Goal: Information Seeking & Learning: Learn about a topic

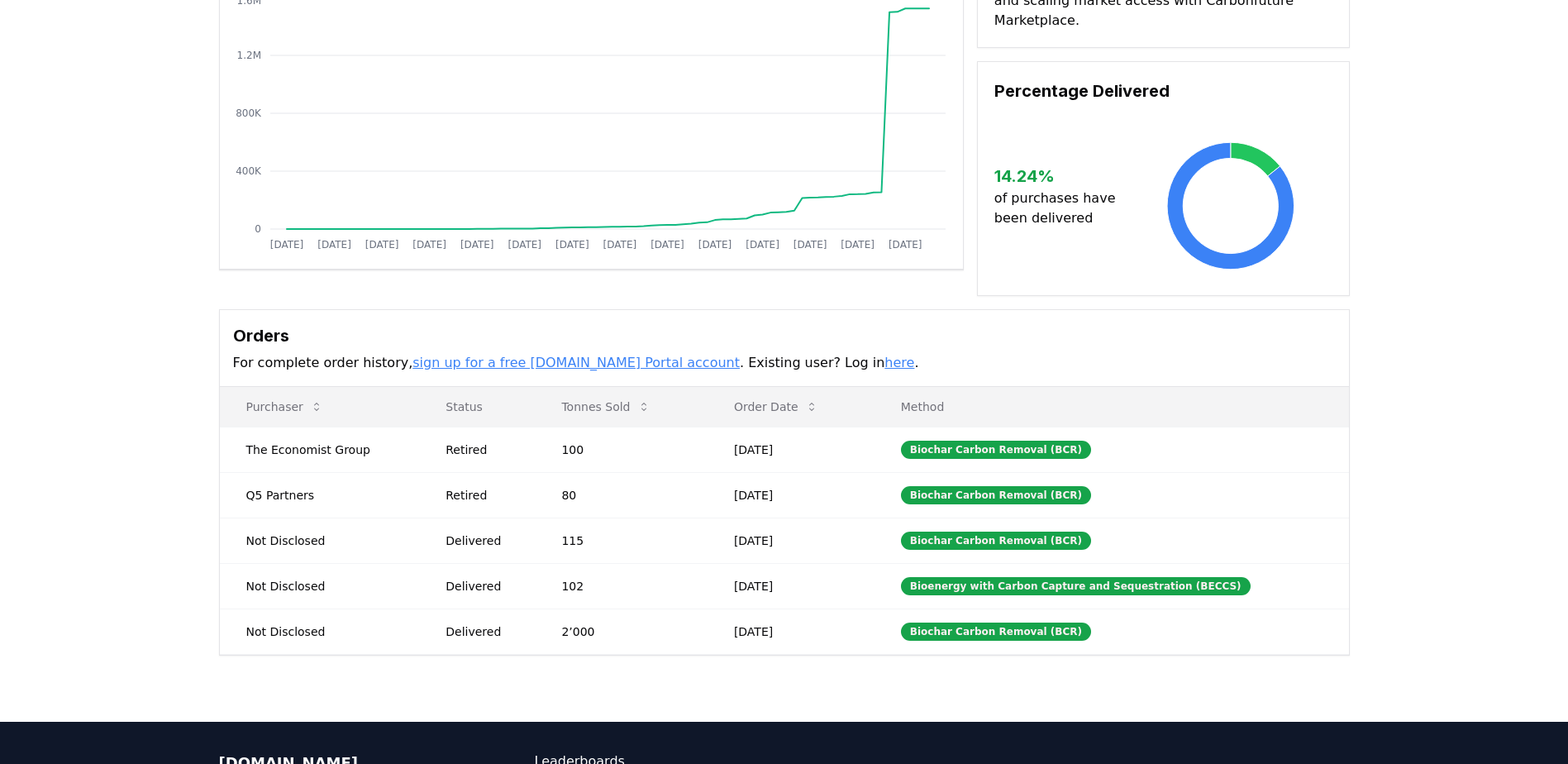
scroll to position [248, 0]
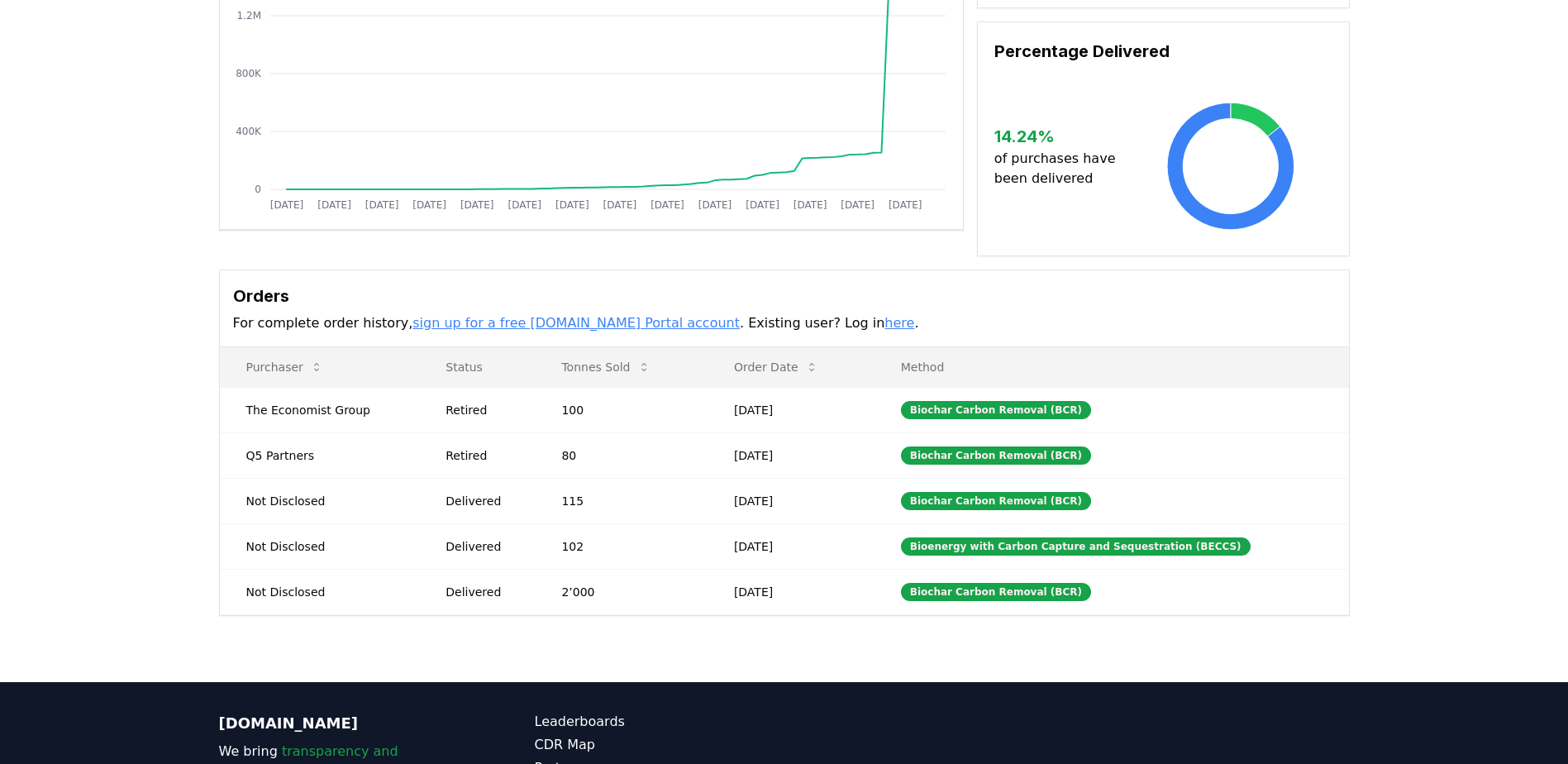
click at [204, 459] on div "Supplier Metrics Total Sales Tonnes Sold Tonnes Delivered [DATE] [DATE] [DATE] …" at bounding box center [784, 279] width 1568 height 804
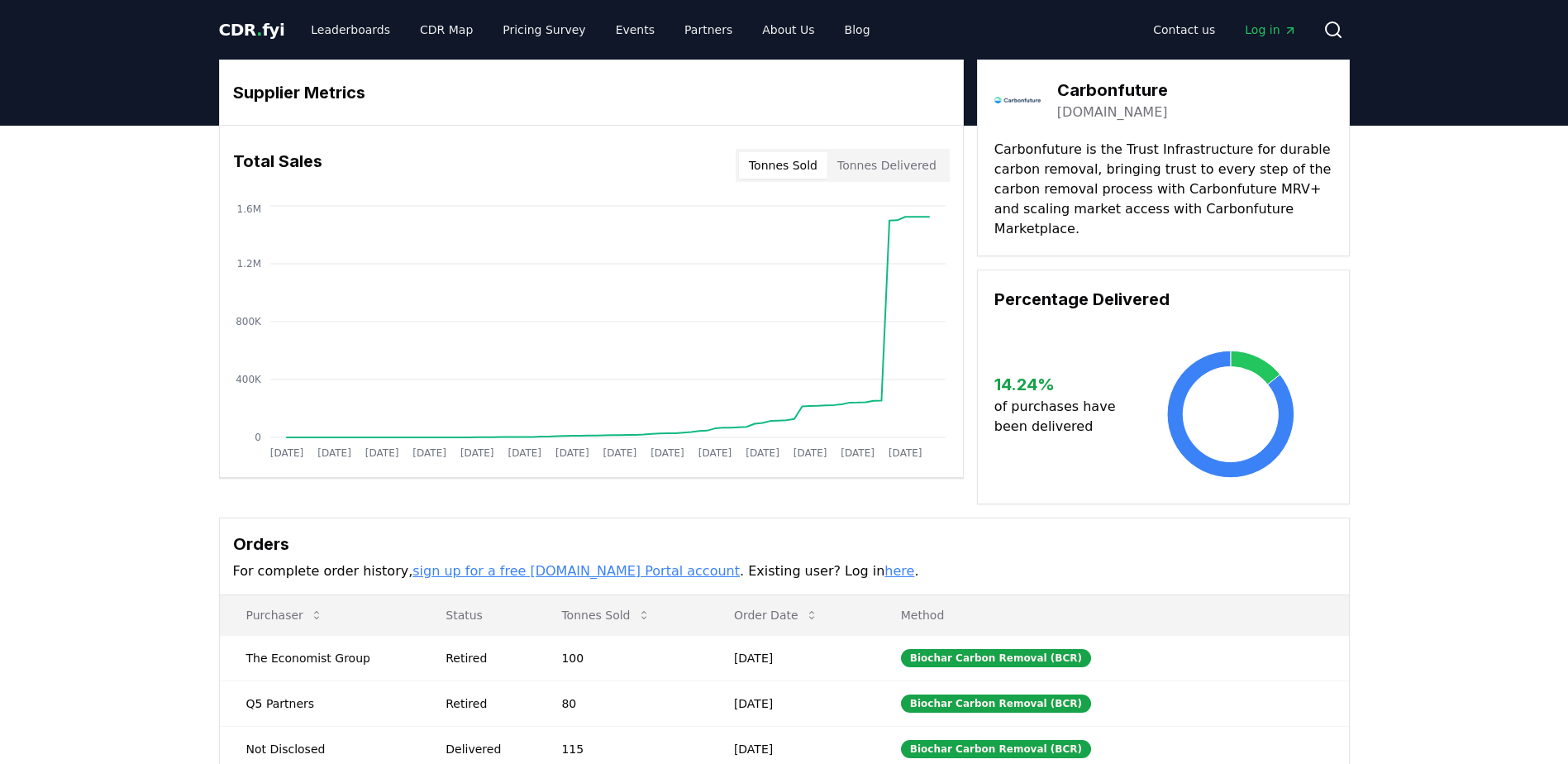
scroll to position [83, 0]
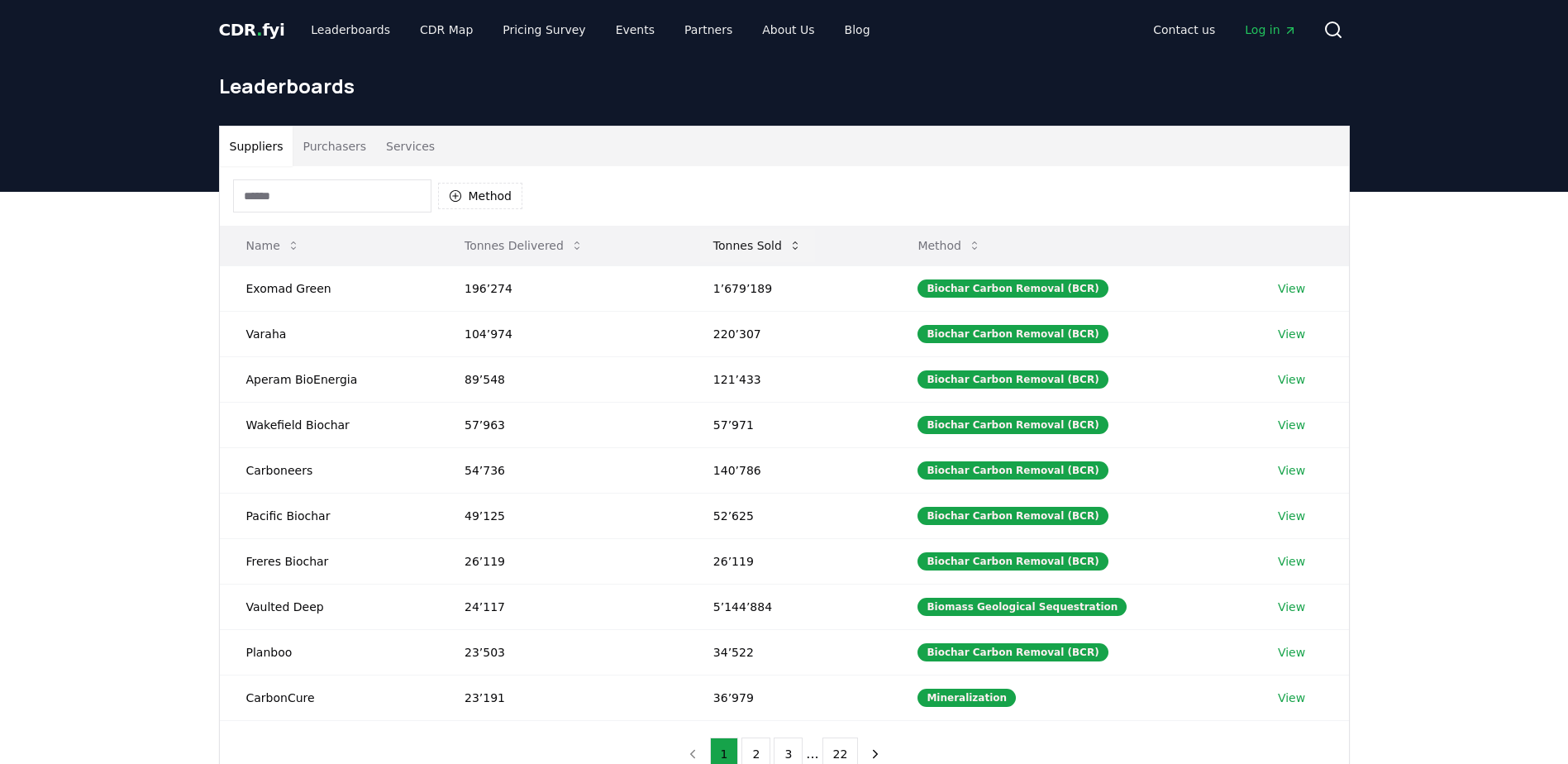
click at [776, 239] on button "Tonnes Sold" at bounding box center [757, 245] width 115 height 33
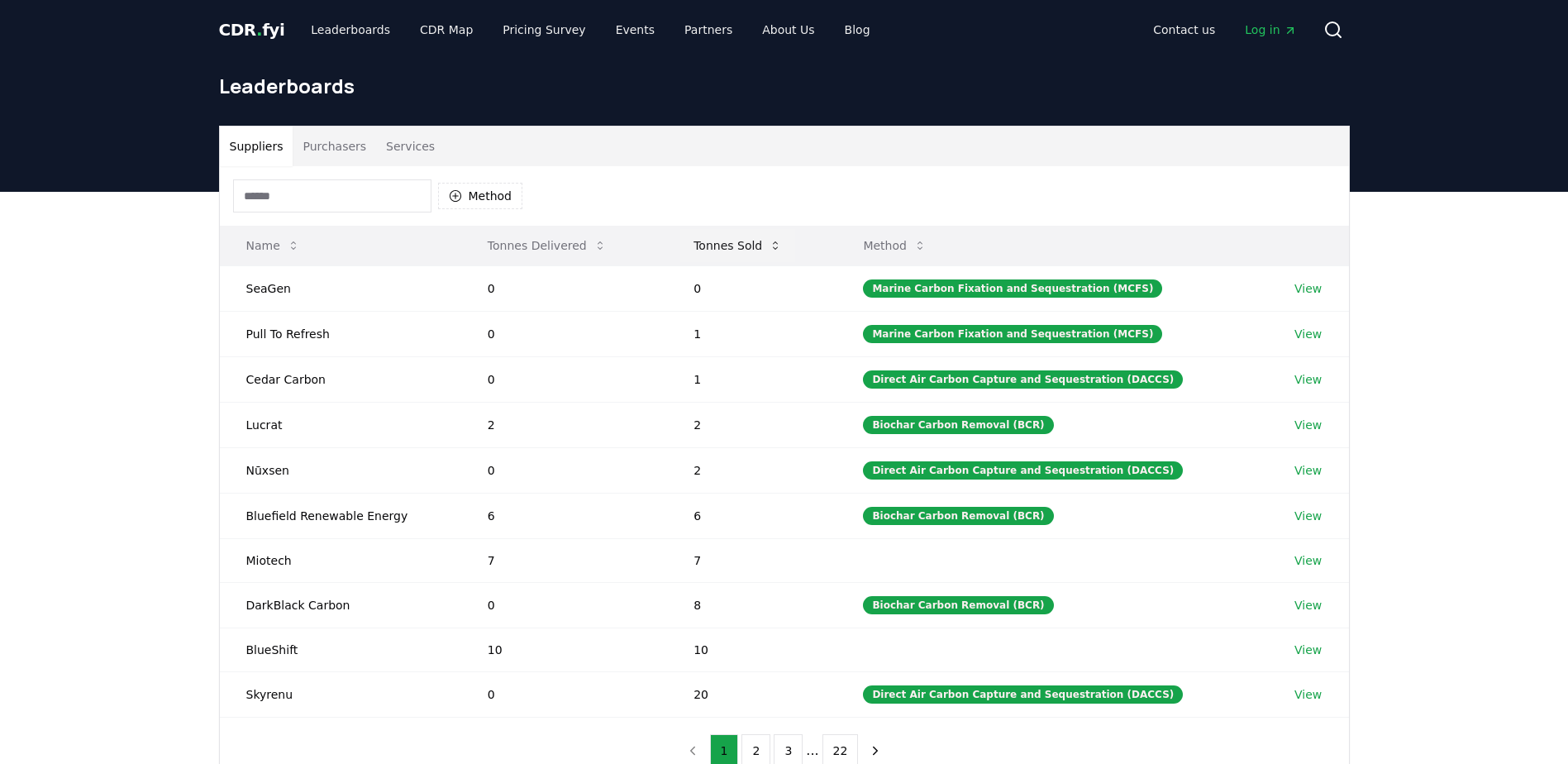
click at [750, 242] on button "Tonnes Sold" at bounding box center [737, 245] width 115 height 33
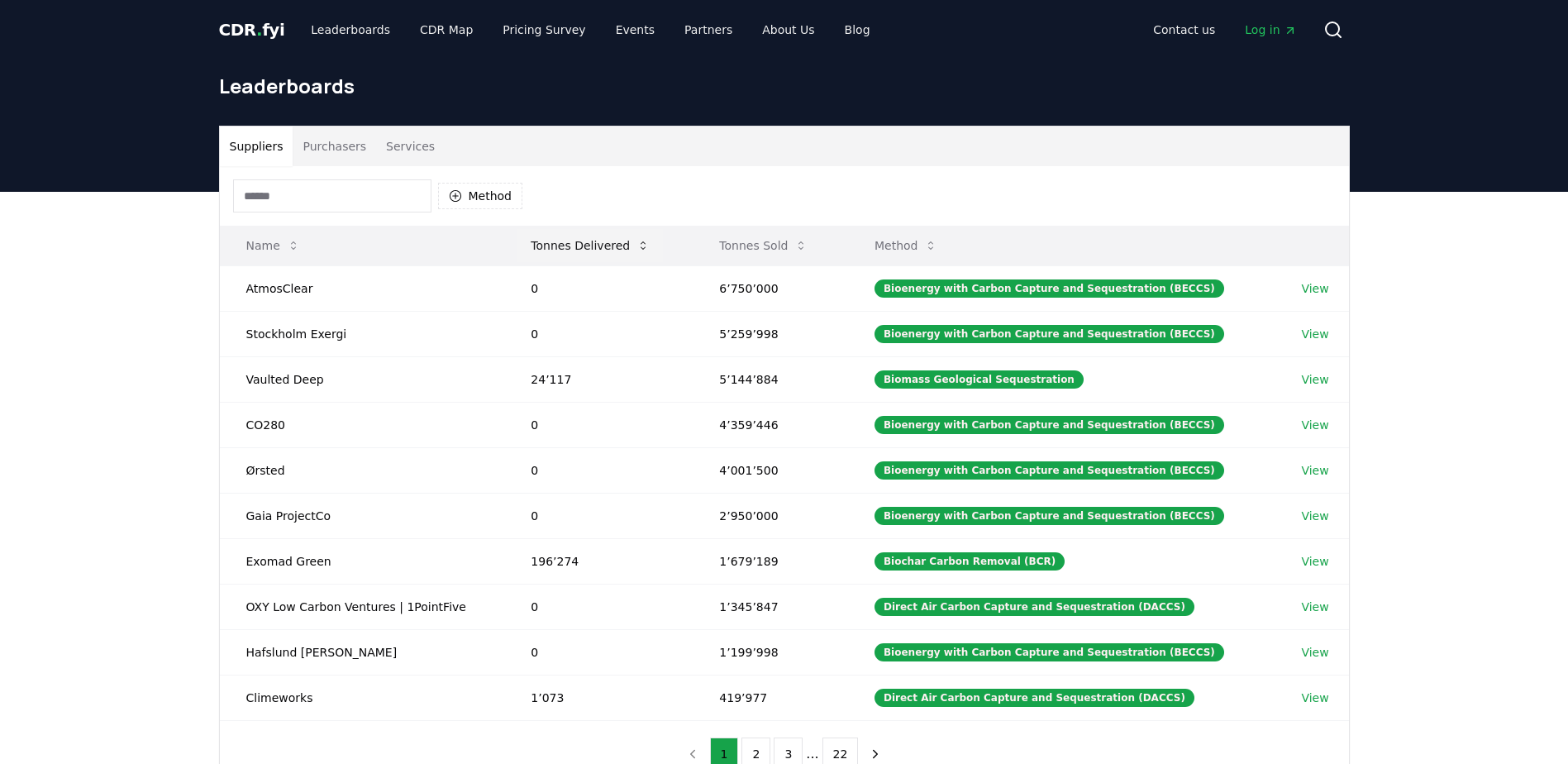
click at [583, 254] on button "Tonnes Delivered" at bounding box center [590, 245] width 146 height 33
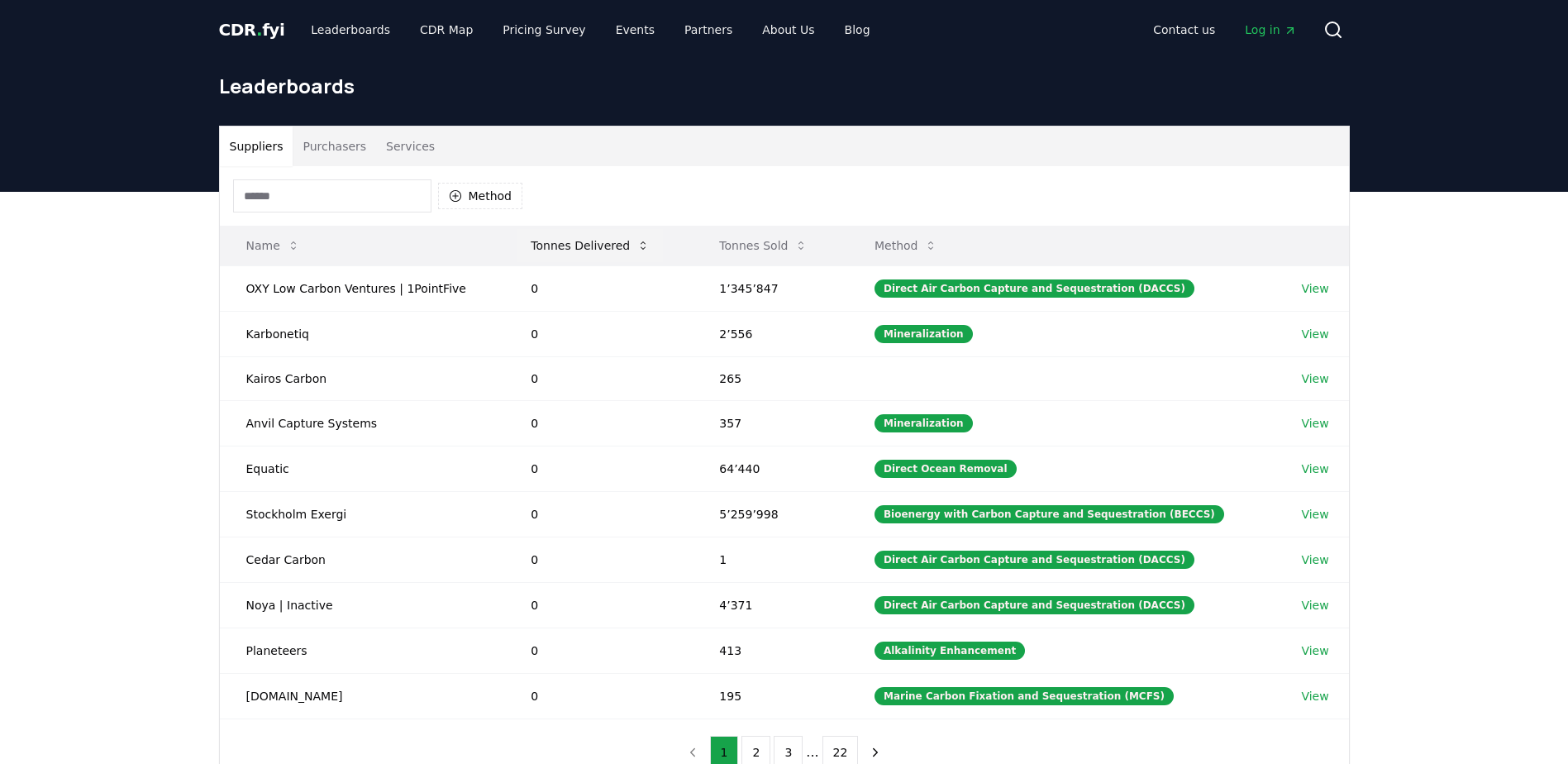
click at [583, 254] on button "Tonnes Delivered" at bounding box center [590, 245] width 146 height 33
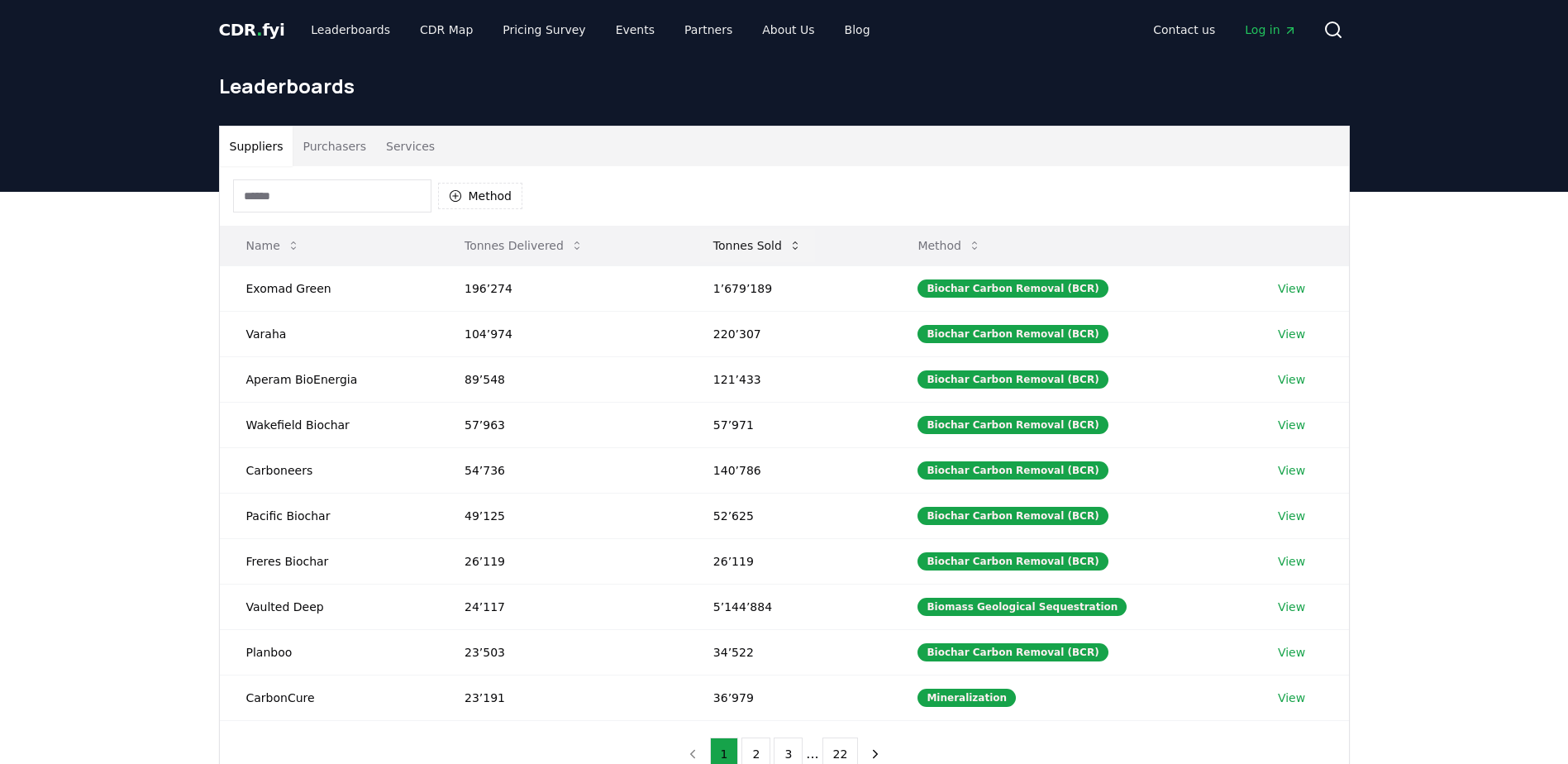
click at [747, 239] on button "Tonnes Sold" at bounding box center [757, 245] width 115 height 33
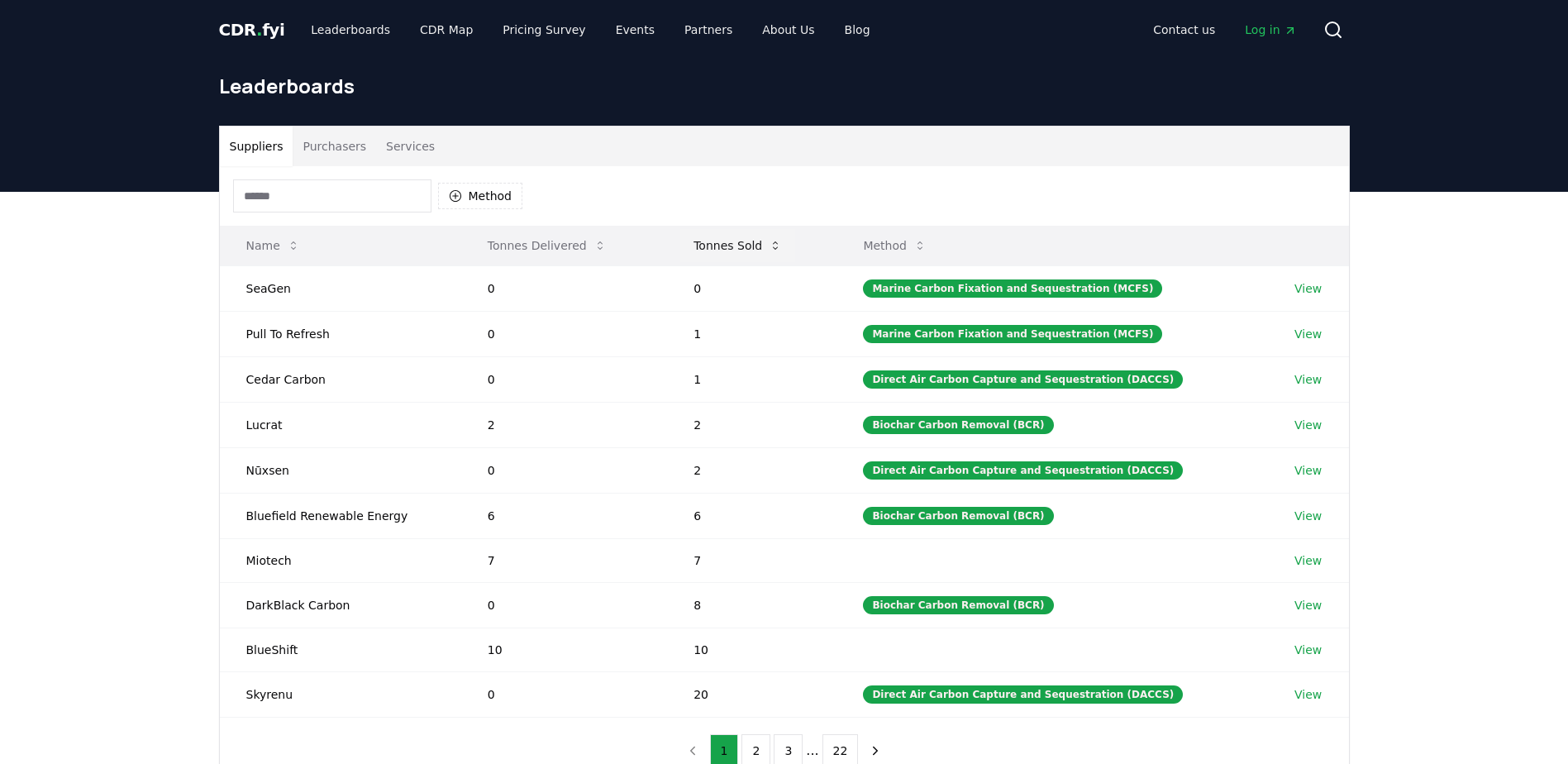
click at [747, 239] on button "Tonnes Sold" at bounding box center [737, 245] width 115 height 33
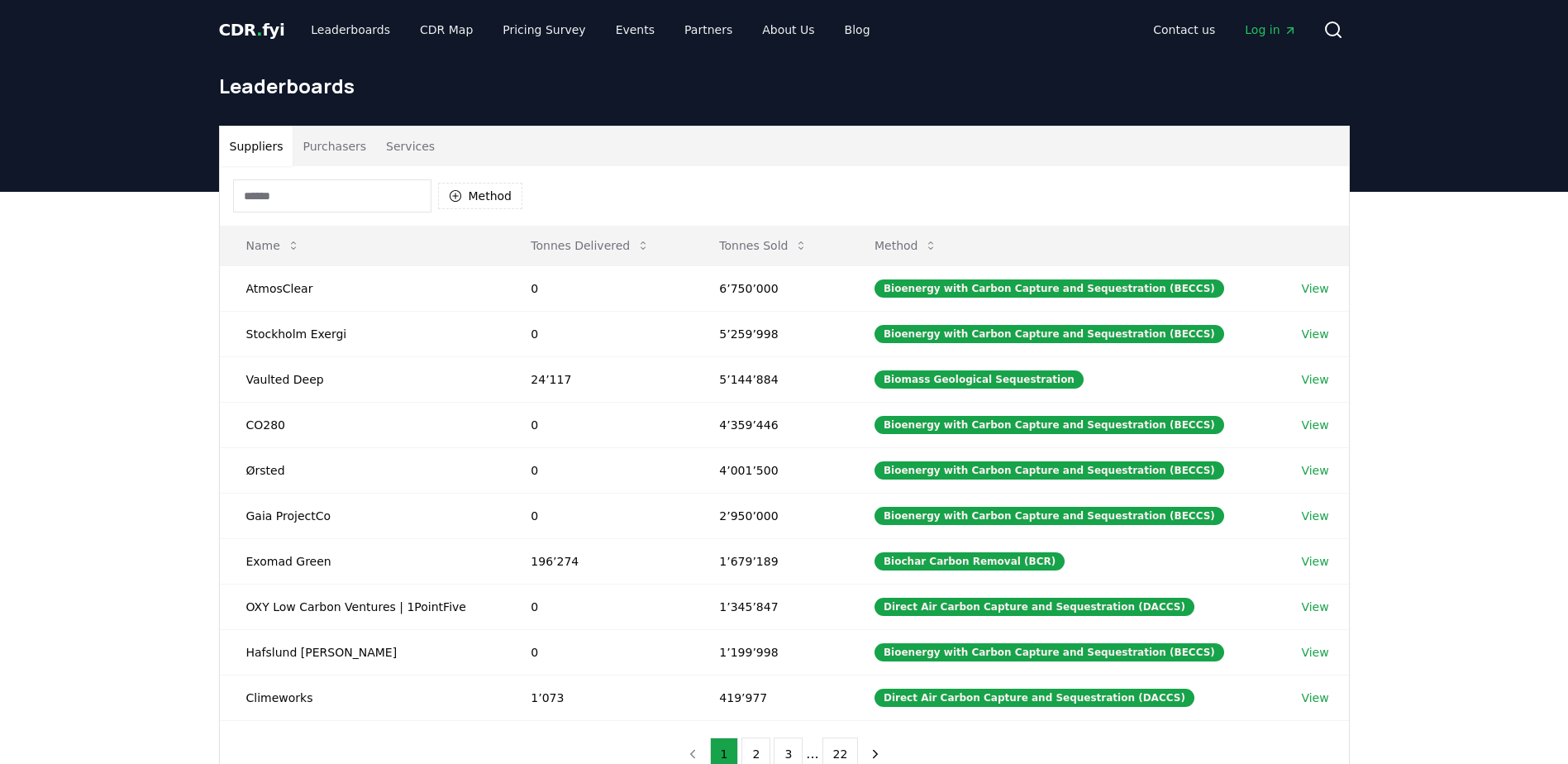
click at [179, 531] on div "Suppliers Purchasers Services Method Name Tonnes Delivered Tonnes Sold Method A…" at bounding box center [784, 523] width 1568 height 662
click at [871, 696] on td "Direct Air Carbon Capture and Sequestration (DACCS)" at bounding box center [1061, 697] width 426 height 46
click at [337, 154] on button "Purchasers" at bounding box center [334, 147] width 84 height 40
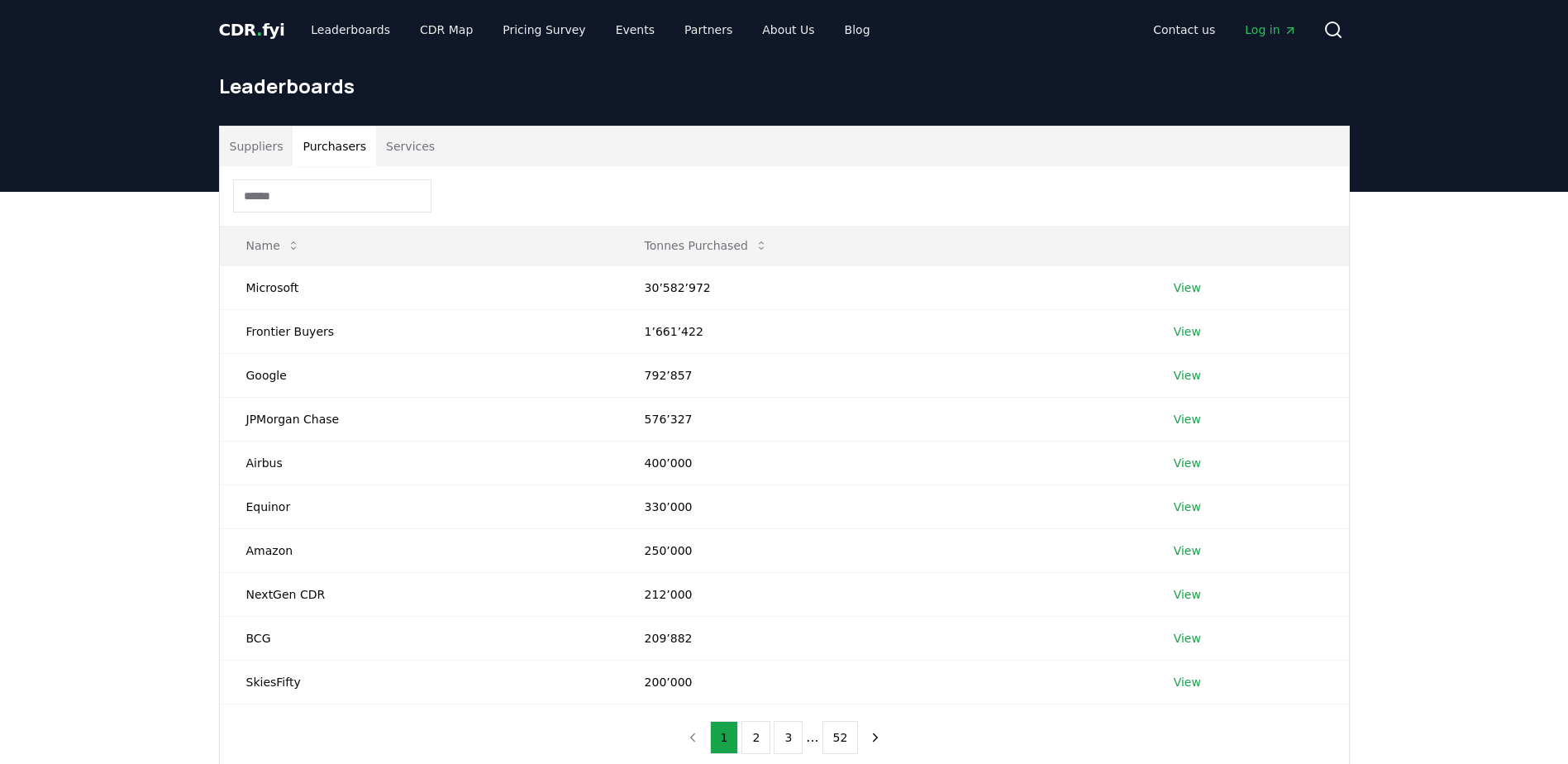
click at [337, 154] on button "Purchasers" at bounding box center [334, 147] width 84 height 40
click at [424, 151] on button "Services" at bounding box center [410, 147] width 69 height 40
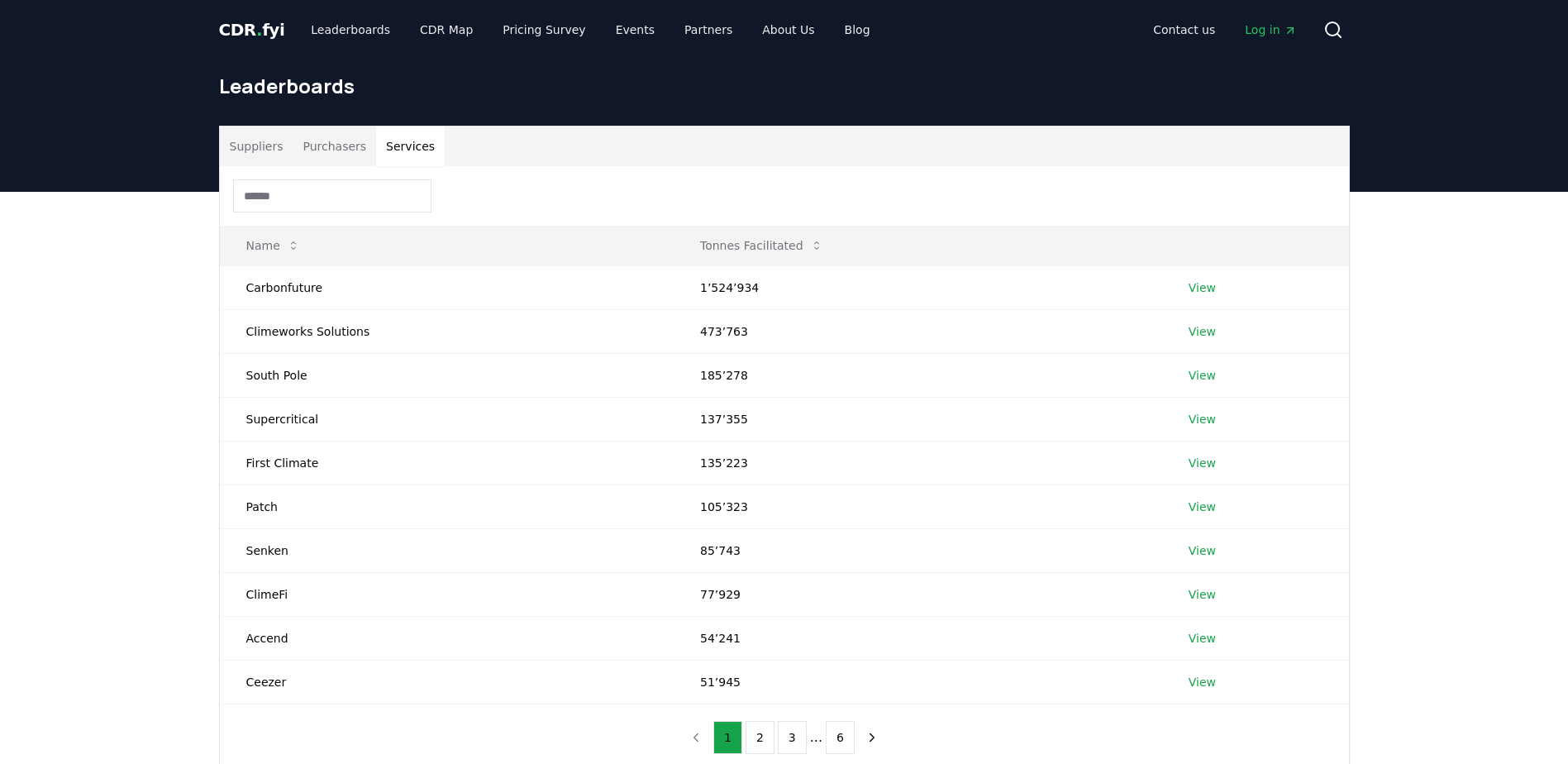
click at [280, 153] on button "Suppliers" at bounding box center [256, 147] width 73 height 40
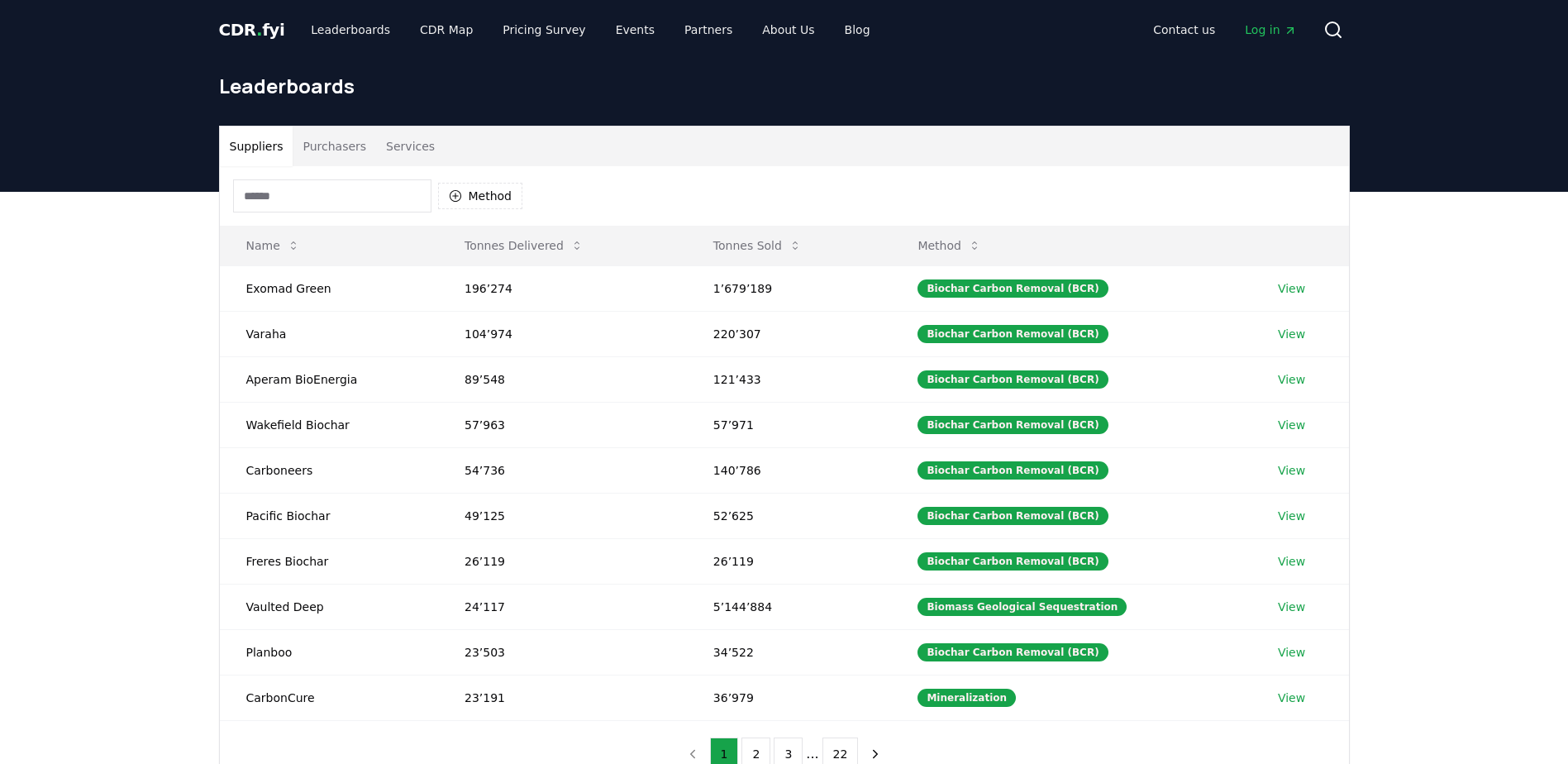
click at [419, 147] on button "Services" at bounding box center [410, 147] width 69 height 40
click at [226, 137] on button "Suppliers" at bounding box center [256, 147] width 73 height 40
click at [381, 142] on button "Services" at bounding box center [410, 147] width 69 height 40
